Goal: Information Seeking & Learning: Learn about a topic

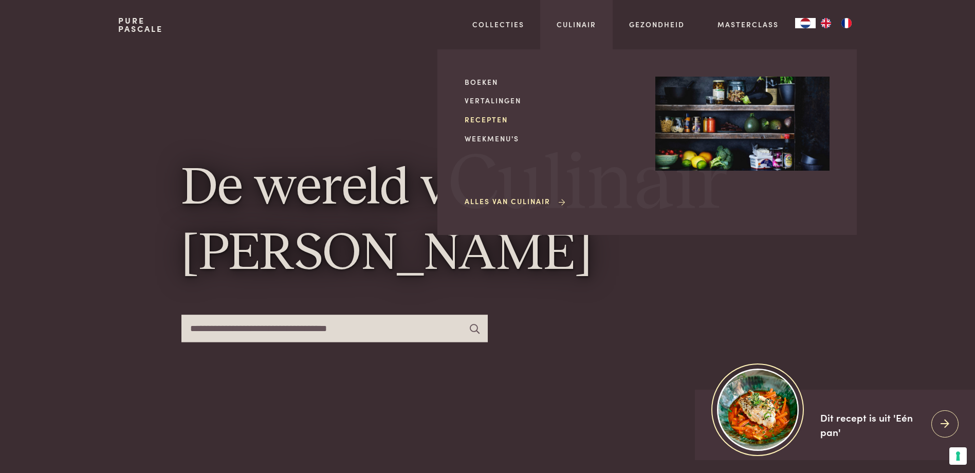
click at [483, 118] on link "Recepten" at bounding box center [552, 119] width 174 height 11
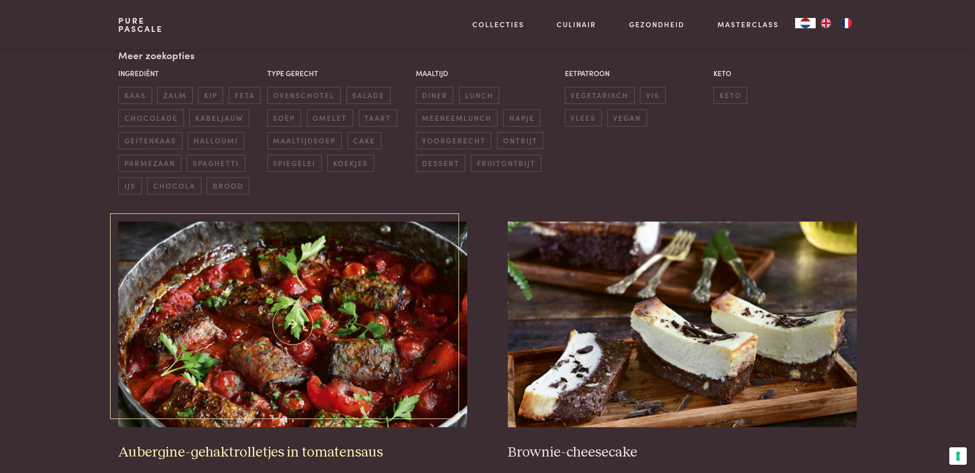
scroll to position [411, 0]
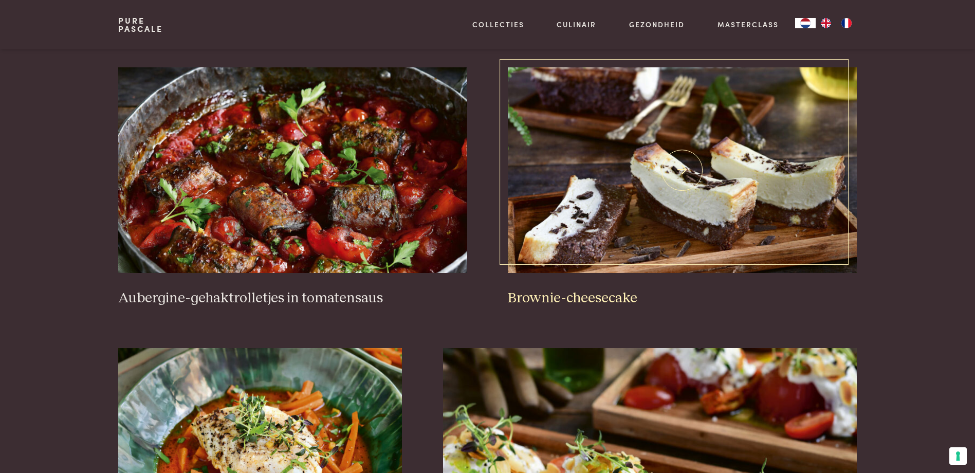
click at [721, 175] on img at bounding box center [682, 170] width 348 height 206
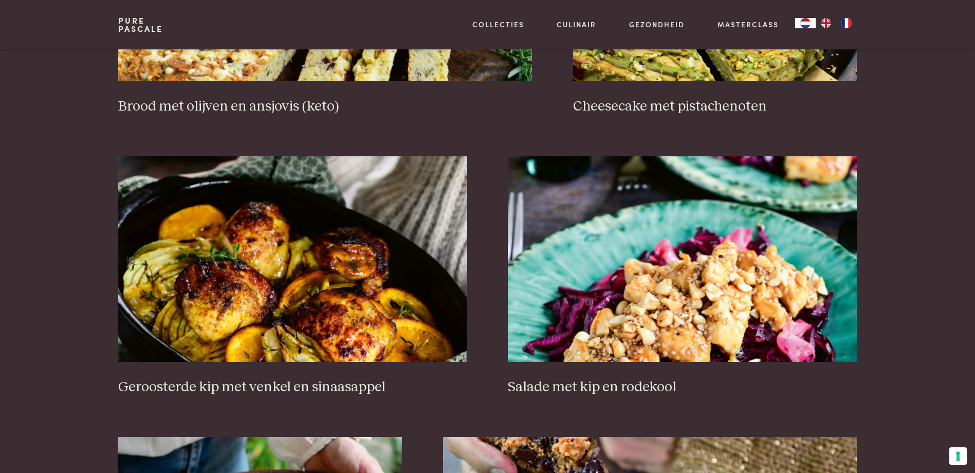
scroll to position [1233, 0]
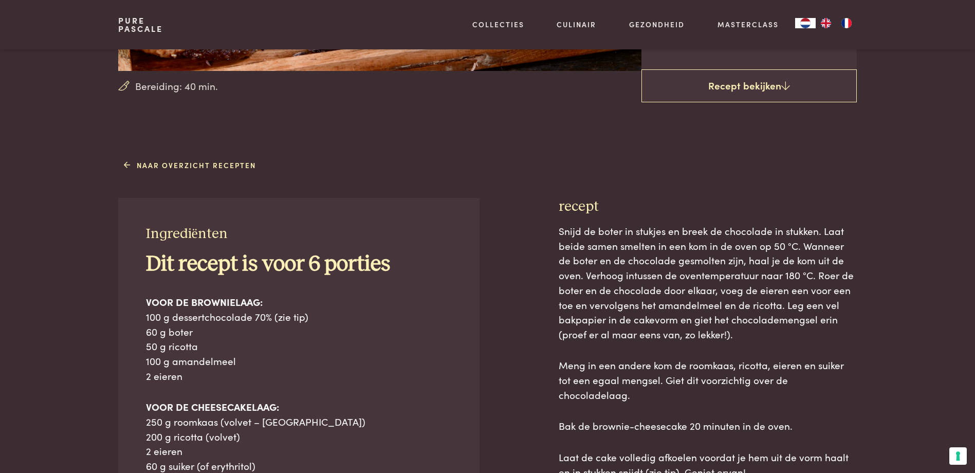
scroll to position [360, 0]
